Goal: Transaction & Acquisition: Purchase product/service

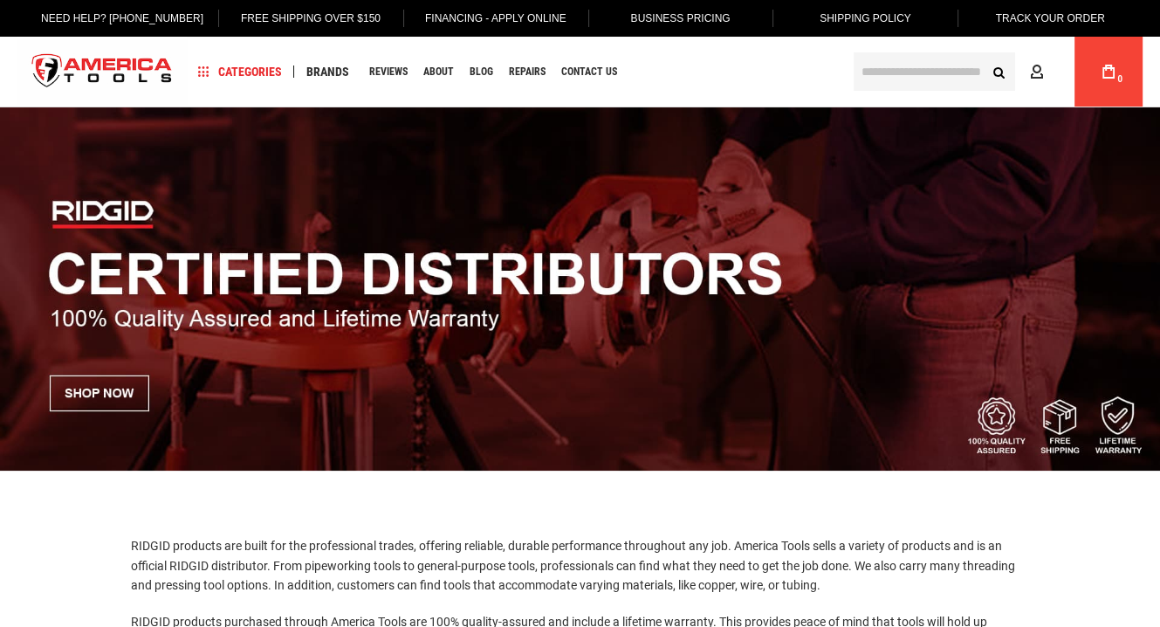
click at [123, 387] on img at bounding box center [580, 288] width 1160 height 363
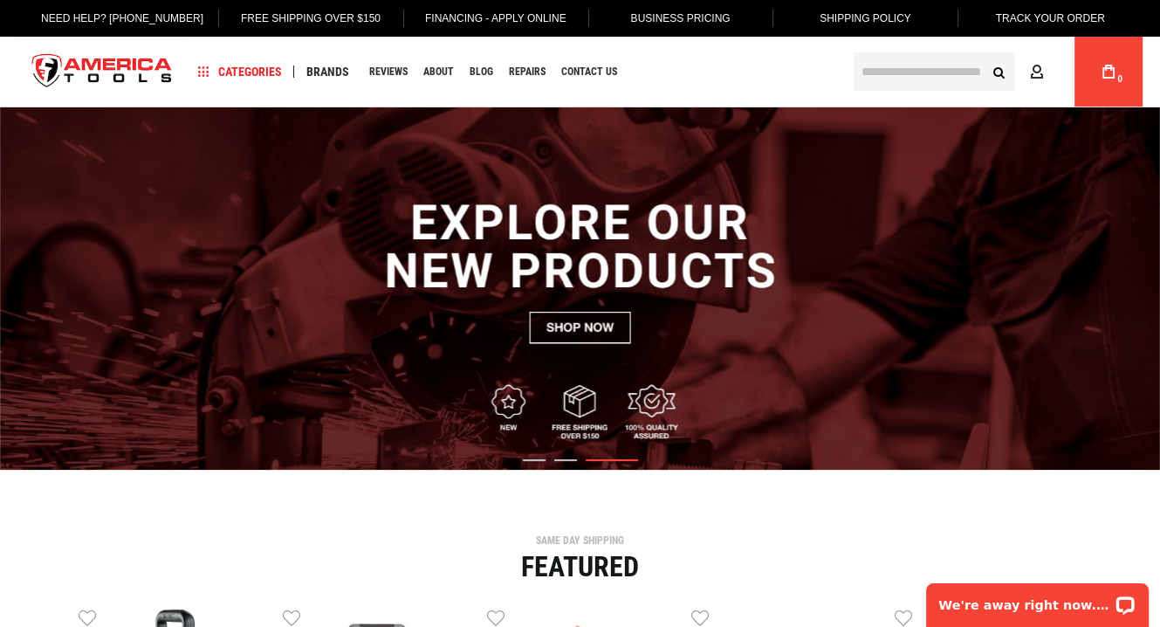
click at [869, 76] on input "text" at bounding box center [934, 71] width 161 height 38
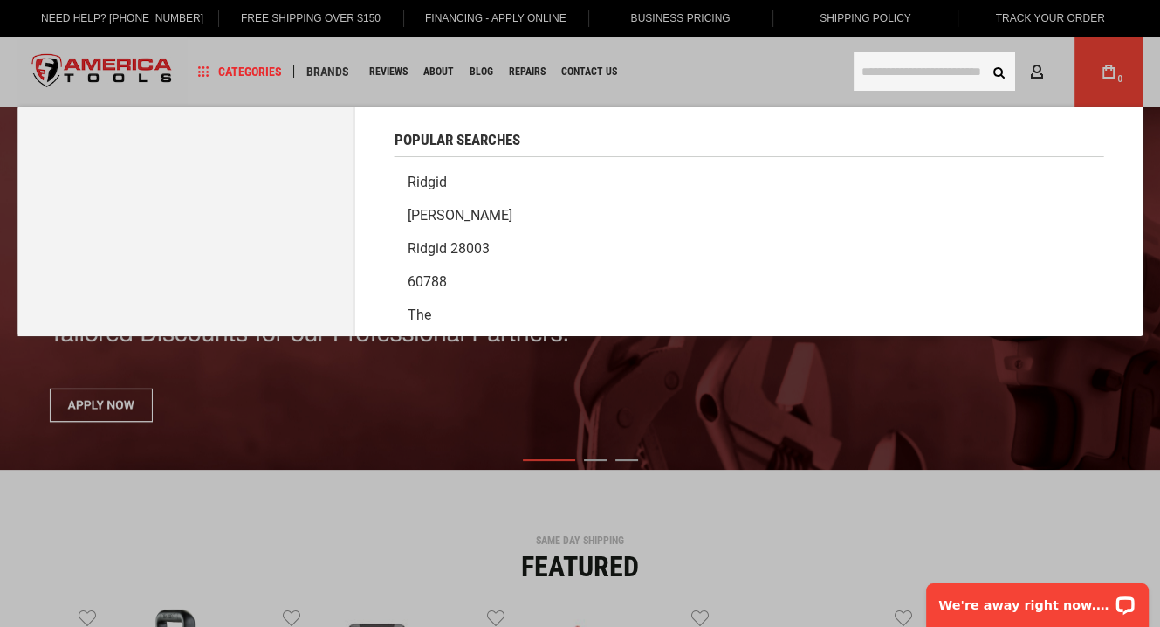
click at [433, 176] on link "Ridgid" at bounding box center [749, 182] width 709 height 33
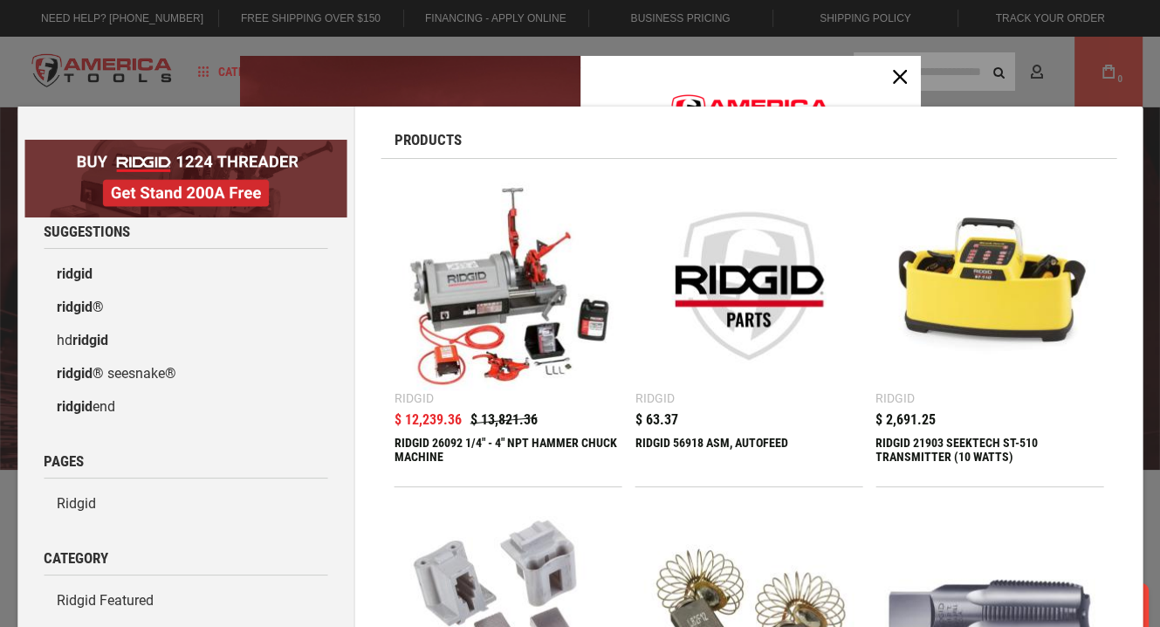
click at [429, 205] on img at bounding box center [508, 286] width 210 height 210
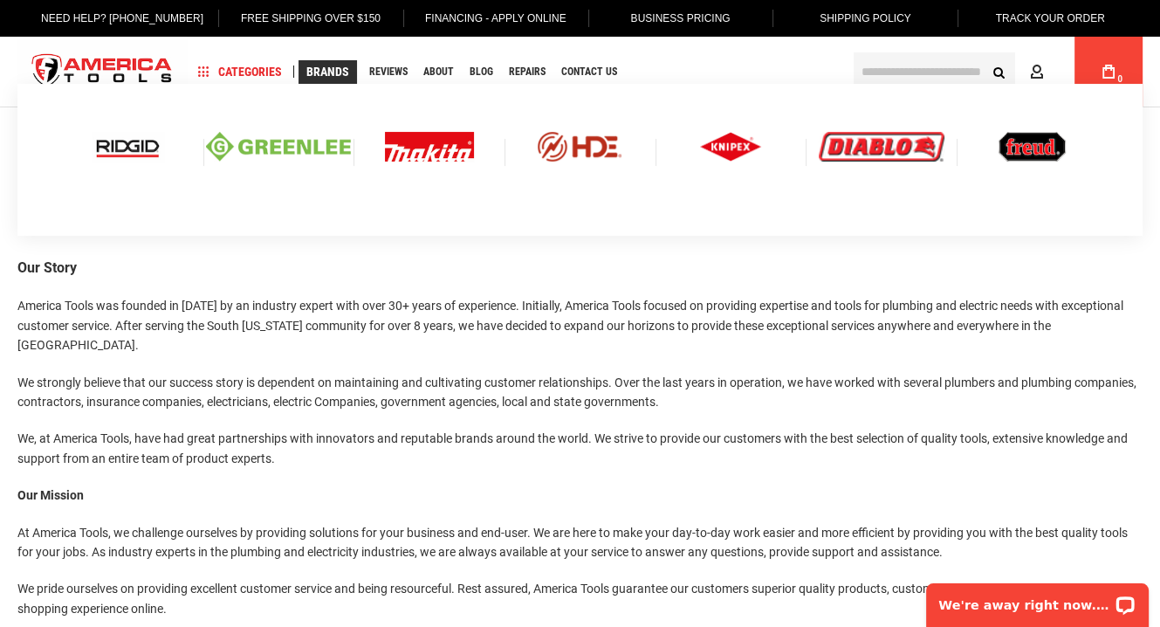
click at [332, 73] on span "Brands" at bounding box center [327, 71] width 43 height 12
click at [131, 146] on img at bounding box center [128, 147] width 72 height 30
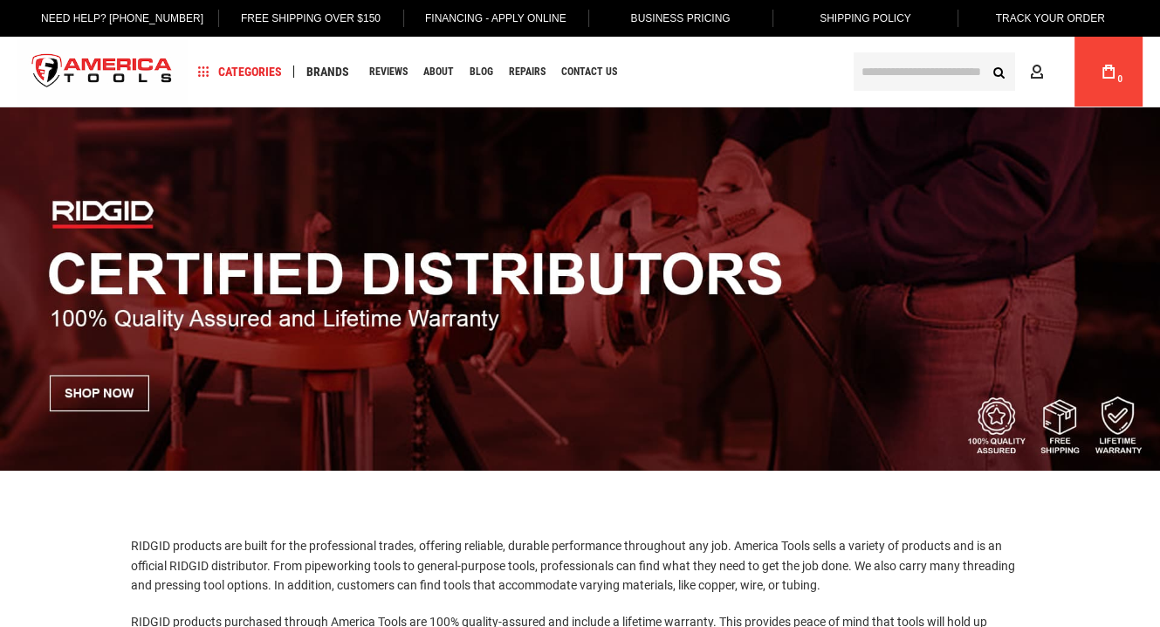
click at [875, 69] on input "text" at bounding box center [934, 71] width 161 height 38
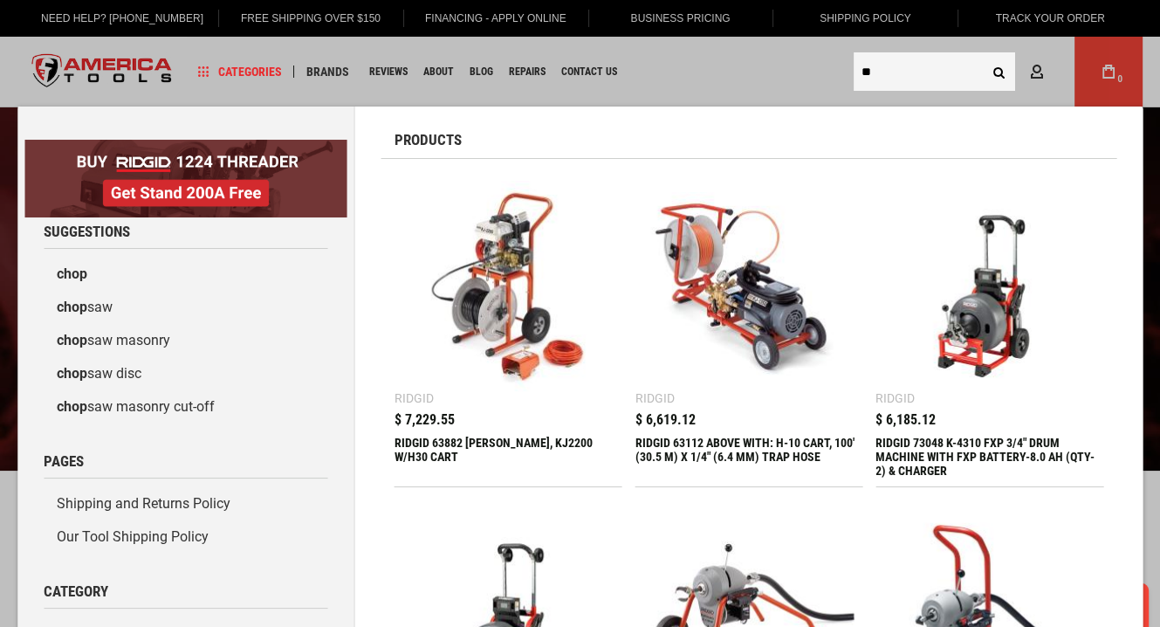
type input "*"
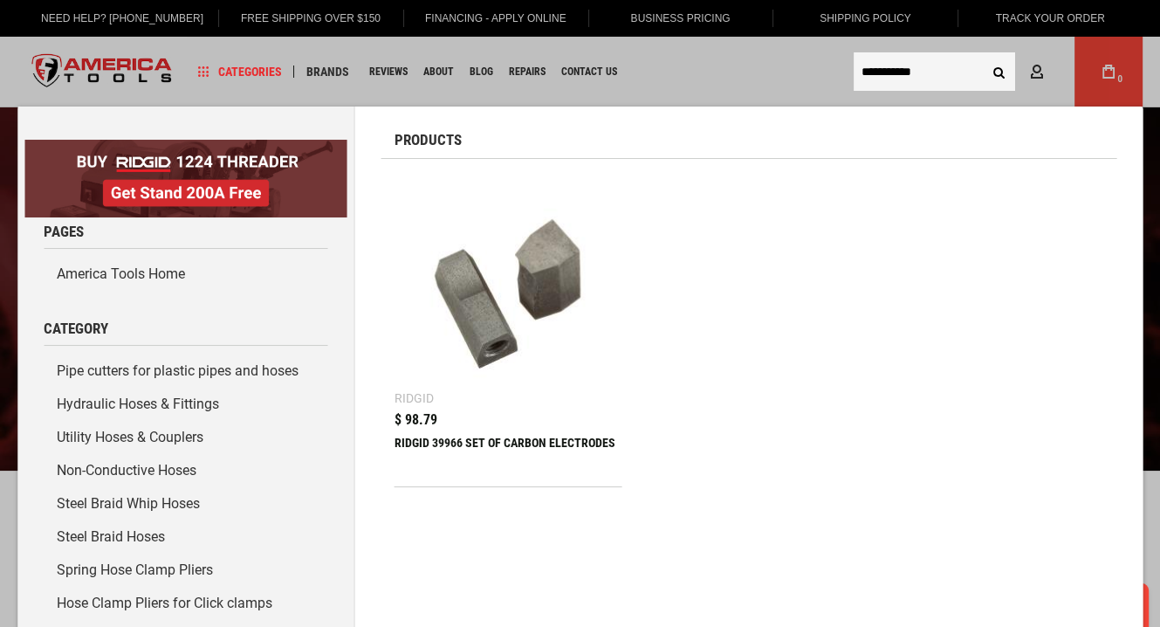
type input "**********"
click at [995, 75] on button "Search" at bounding box center [998, 71] width 33 height 33
